Goal: Information Seeking & Learning: Understand process/instructions

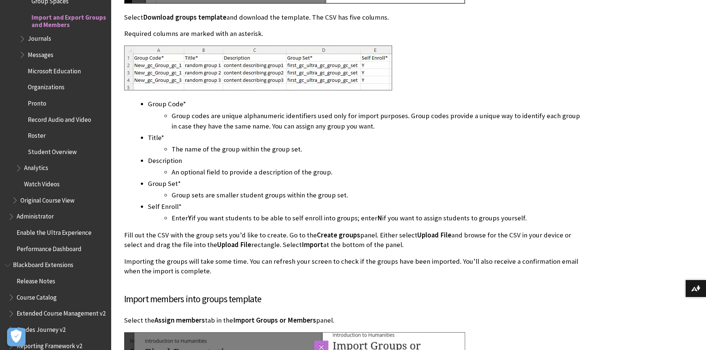
scroll to position [2235, 0]
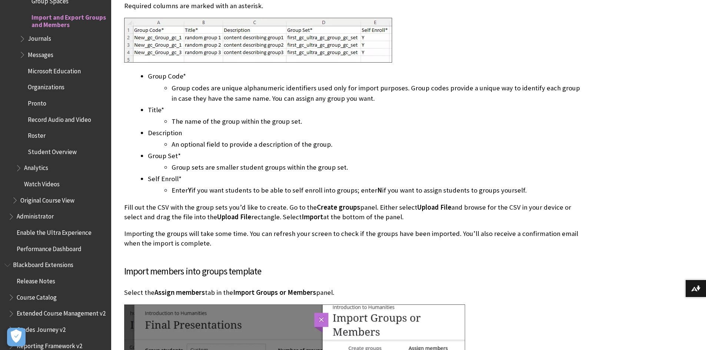
drag, startPoint x: 313, startPoint y: 172, endPoint x: 184, endPoint y: 169, distance: 129.1
click at [184, 127] on li "The name of the group within the group set." at bounding box center [378, 121] width 412 height 10
copy li "The name of the group within the group set."
click at [188, 150] on li "An optional field to provide a description of the group." at bounding box center [378, 144] width 412 height 10
drag, startPoint x: 184, startPoint y: 218, endPoint x: 376, endPoint y: 214, distance: 192.1
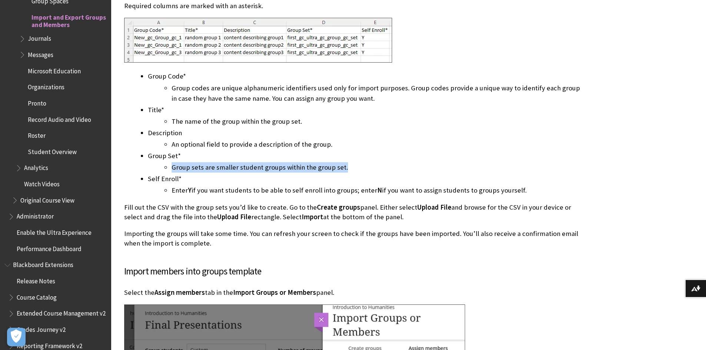
click at [376, 173] on li "Group sets are smaller student groups within the group set." at bounding box center [378, 167] width 412 height 10
copy li "Group sets are smaller student groups within the group set."
drag, startPoint x: 155, startPoint y: 228, endPoint x: 185, endPoint y: 228, distance: 30.0
click at [185, 196] on li "Self Enroll* Enter Y if you want students to be able to self enroll into groups…" at bounding box center [366, 185] width 436 height 22
copy li "Self Enroll*"
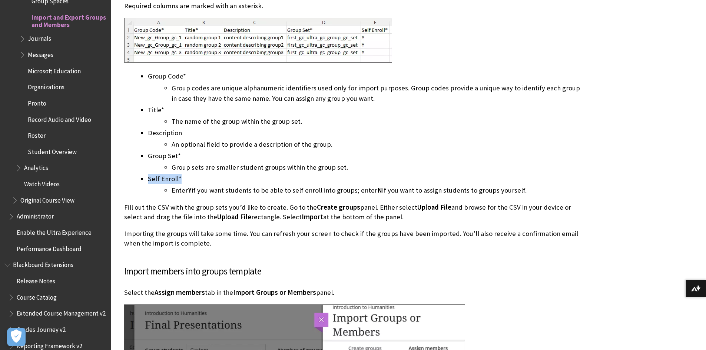
drag, startPoint x: 184, startPoint y: 241, endPoint x: 597, endPoint y: 240, distance: 413.1
copy li "Enter Y if you want students to be able to self enroll into groups; enter N if …"
drag, startPoint x: 128, startPoint y: 258, endPoint x: 570, endPoint y: 264, distance: 441.3
click at [570, 222] on p "Fill out the CSV with the group sets you’d like to create. Go to the Create gro…" at bounding box center [354, 212] width 460 height 19
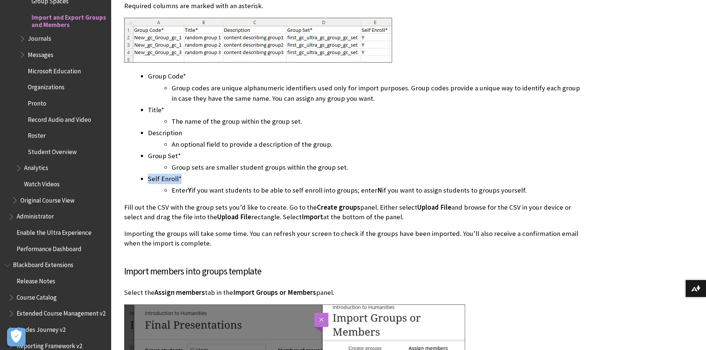
click at [141, 222] on p "Fill out the CSV with the group sets you’d like to create. Go to the Create gro…" at bounding box center [354, 212] width 460 height 19
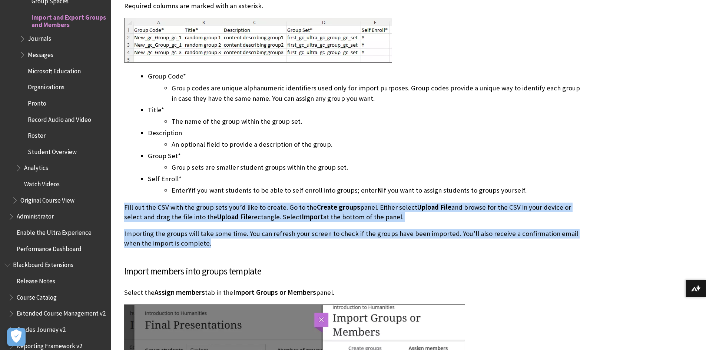
drag, startPoint x: 123, startPoint y: 256, endPoint x: 218, endPoint y: 290, distance: 101.1
copy div "Fill out the CSV with the group sets you’d like to create. Go to the Create gro…"
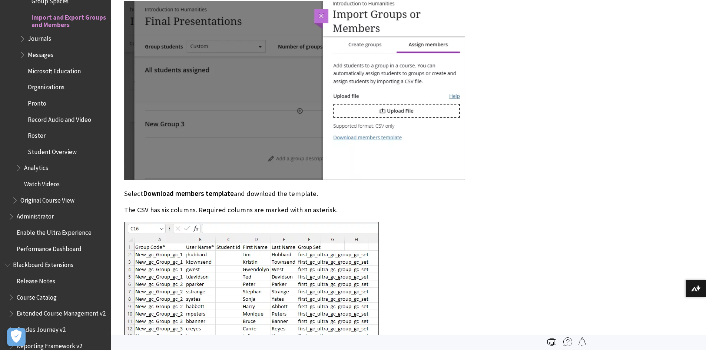
scroll to position [2428, 0]
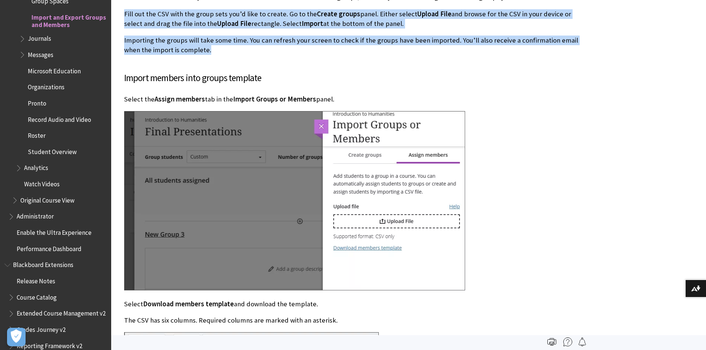
click at [182, 55] on p "Importing the groups will take some time. You can refresh your screen to check …" at bounding box center [354, 45] width 460 height 19
